Goal: Check status: Check status

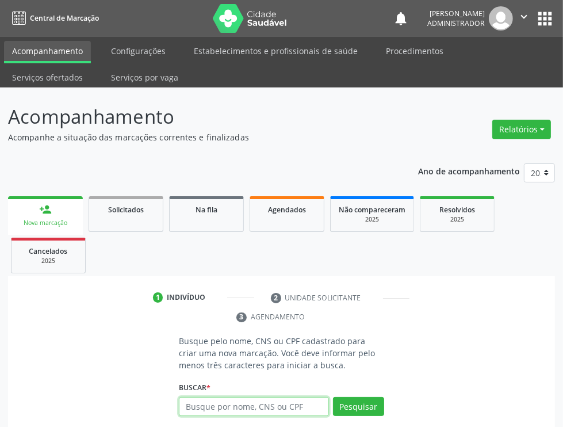
click at [250, 404] on input "text" at bounding box center [254, 407] width 150 height 20
type input "707007871365136"
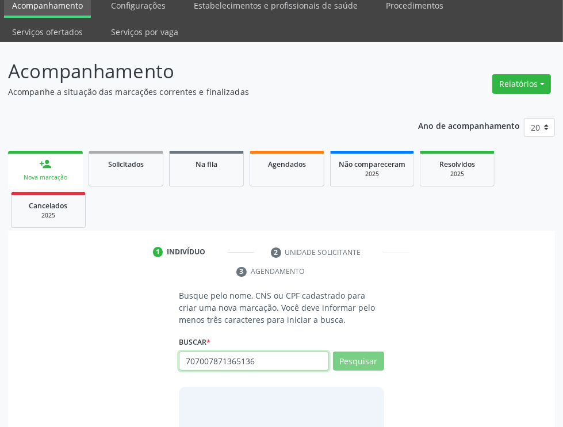
scroll to position [110, 0]
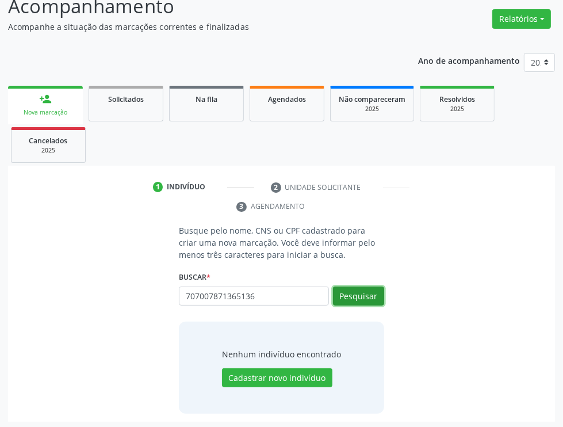
click at [366, 296] on button "Pesquisar" at bounding box center [358, 296] width 51 height 20
click at [357, 291] on button "Pesquisar" at bounding box center [358, 296] width 51 height 20
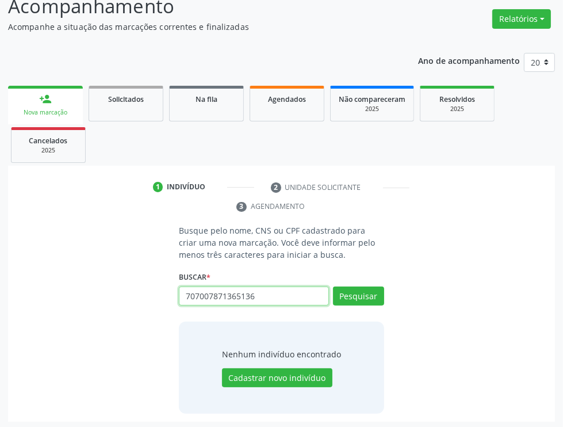
click at [217, 296] on input "707007871365136" at bounding box center [254, 296] width 150 height 20
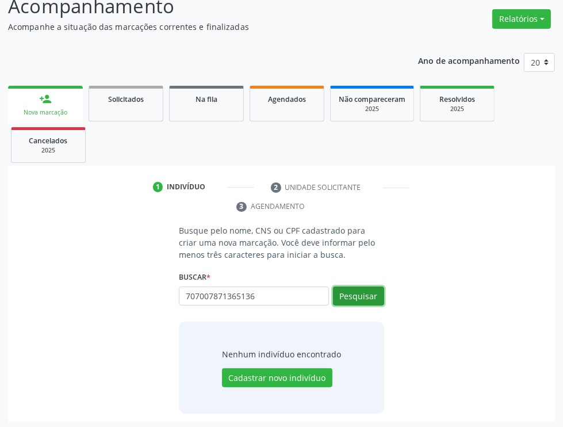
click at [356, 296] on button "Pesquisar" at bounding box center [358, 296] width 51 height 20
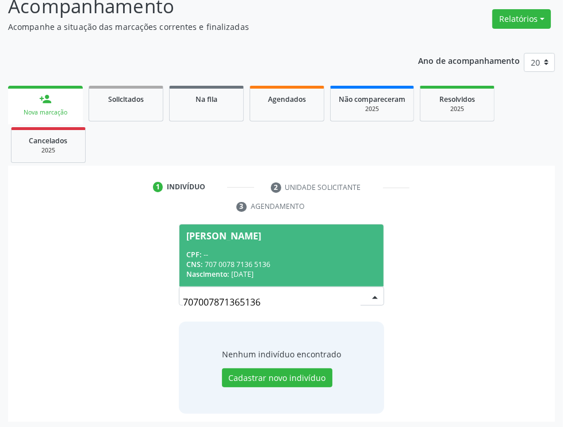
click at [269, 246] on span "[PERSON_NAME] CPF: -- CNS: 707 0078 7136 5136 Nascimento: [DATE]" at bounding box center [281, 255] width 204 height 62
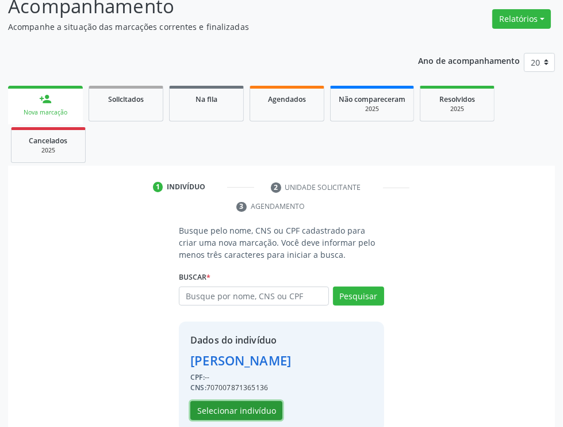
click at [216, 409] on button "Selecionar indivíduo" at bounding box center [236, 411] width 92 height 20
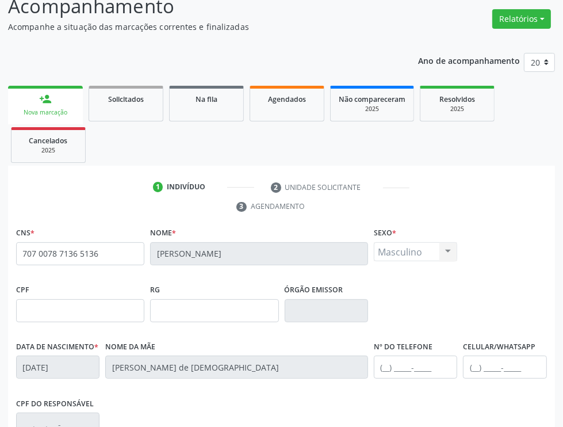
scroll to position [281, 0]
